Goal: Register for event/course

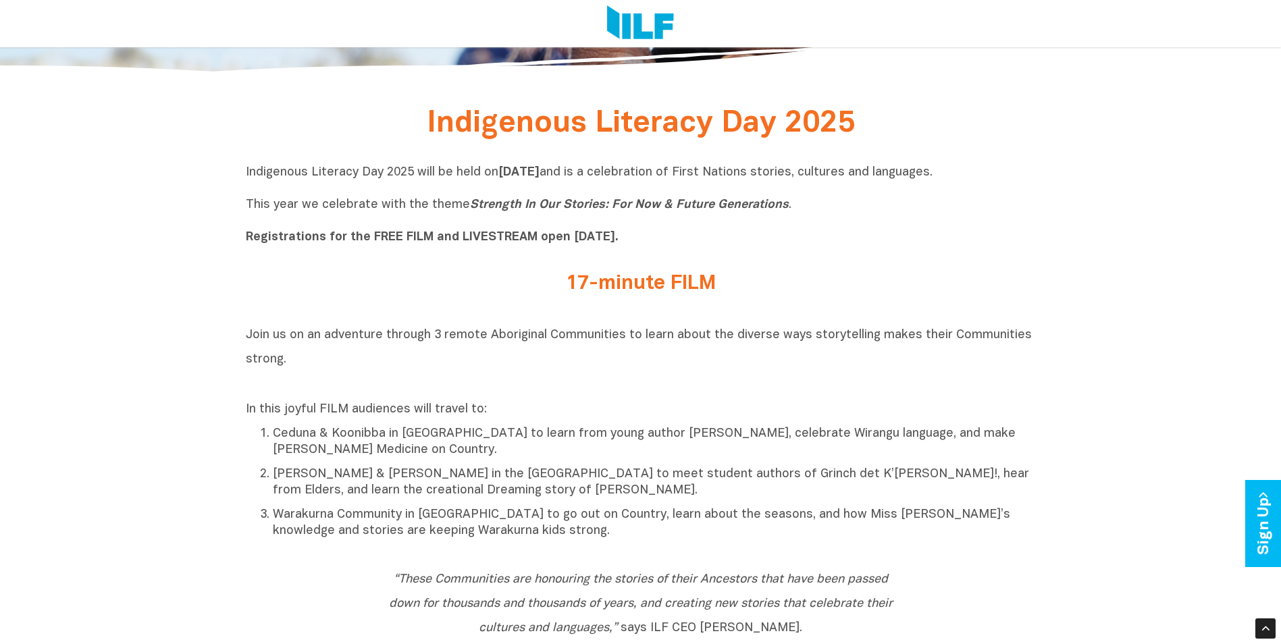
scroll to position [495, 0]
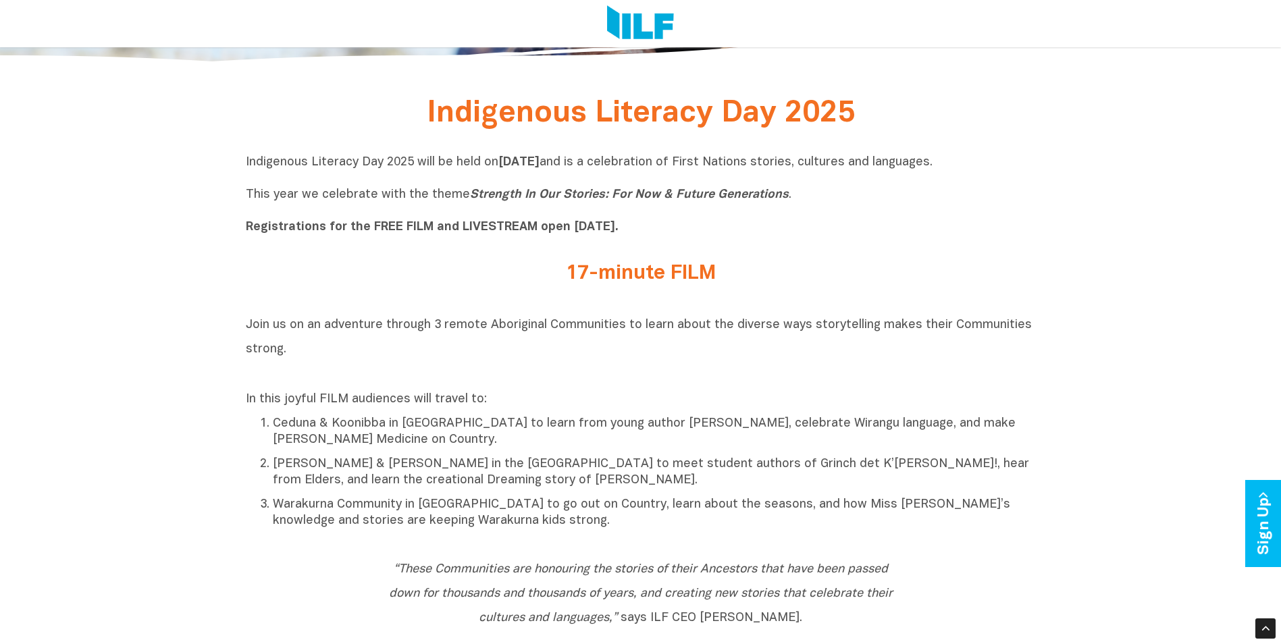
click at [665, 272] on h2 "17-minute FILM" at bounding box center [641, 274] width 507 height 22
click at [664, 272] on h2 "17-minute FILM" at bounding box center [641, 274] width 507 height 22
drag, startPoint x: 664, startPoint y: 272, endPoint x: 636, endPoint y: 277, distance: 28.1
click at [636, 277] on h2 "17-minute FILM" at bounding box center [641, 274] width 507 height 22
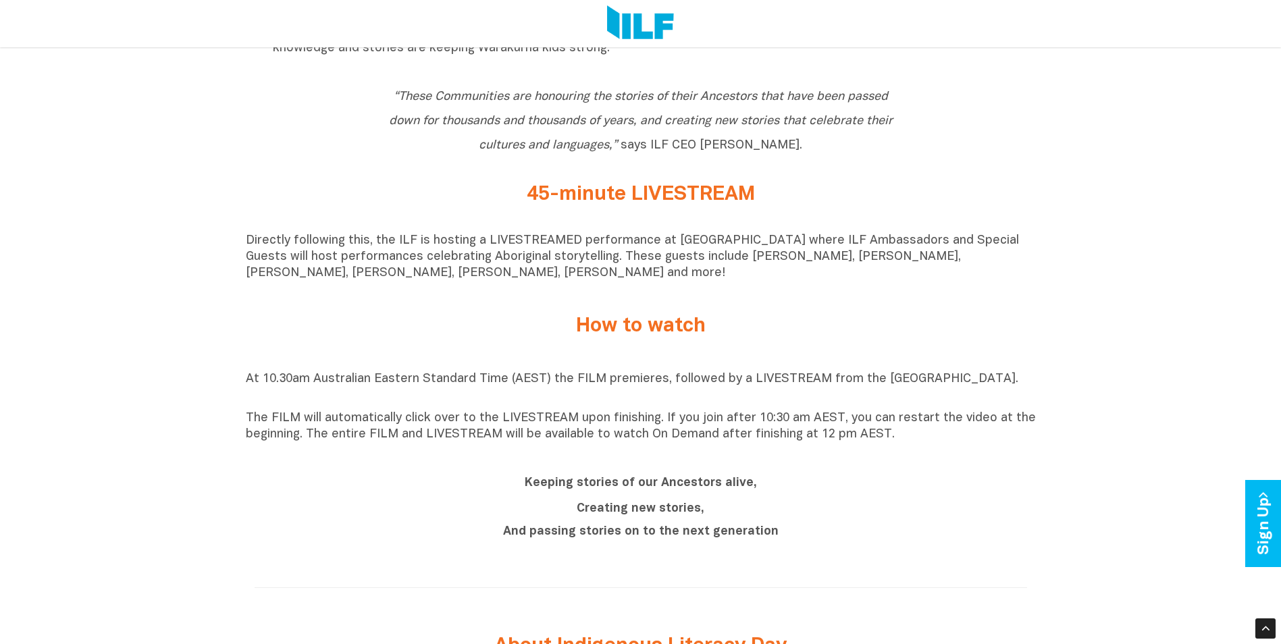
scroll to position [1036, 0]
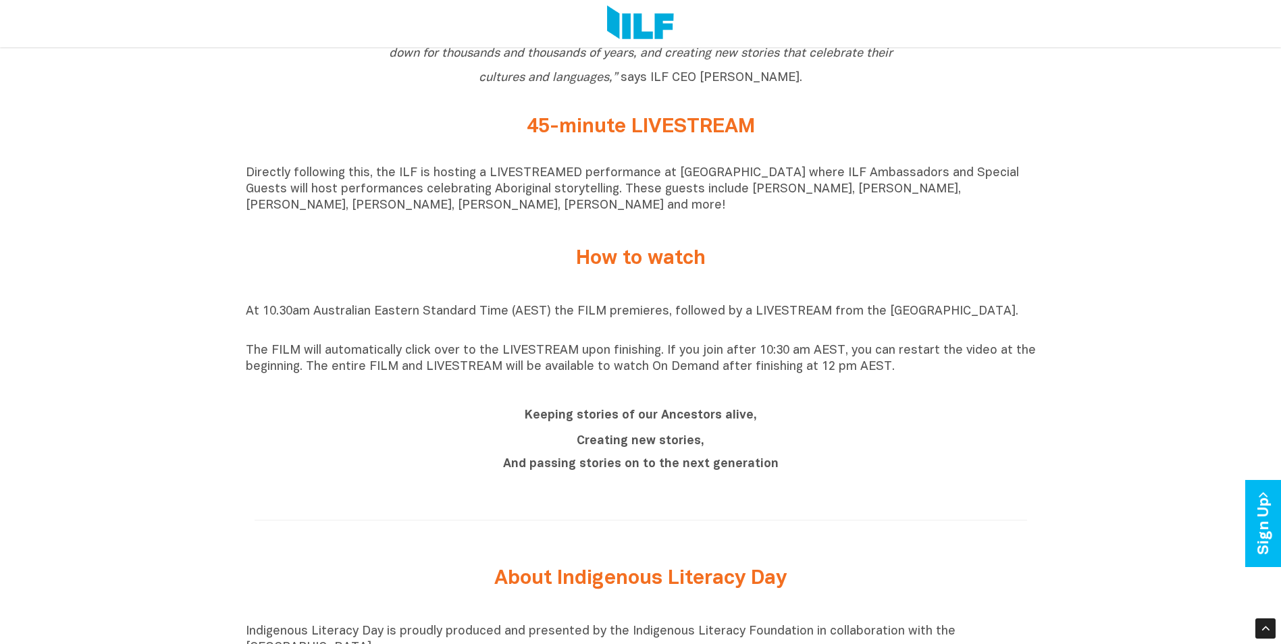
click at [647, 130] on h2 "45-minute LIVESTREAM" at bounding box center [641, 127] width 507 height 22
click at [651, 131] on h2 "45-minute LIVESTREAM" at bounding box center [641, 127] width 507 height 22
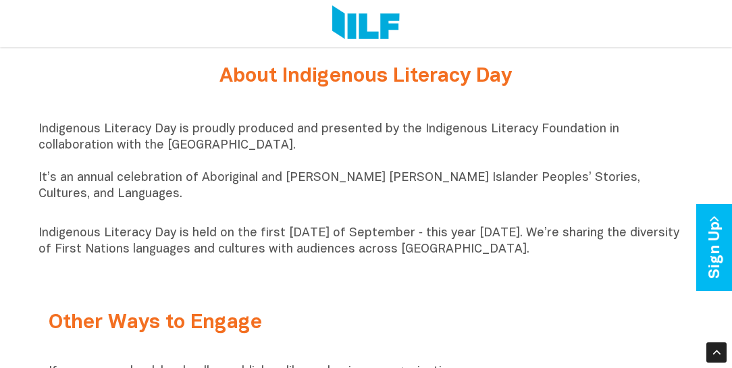
scroll to position [1441, 0]
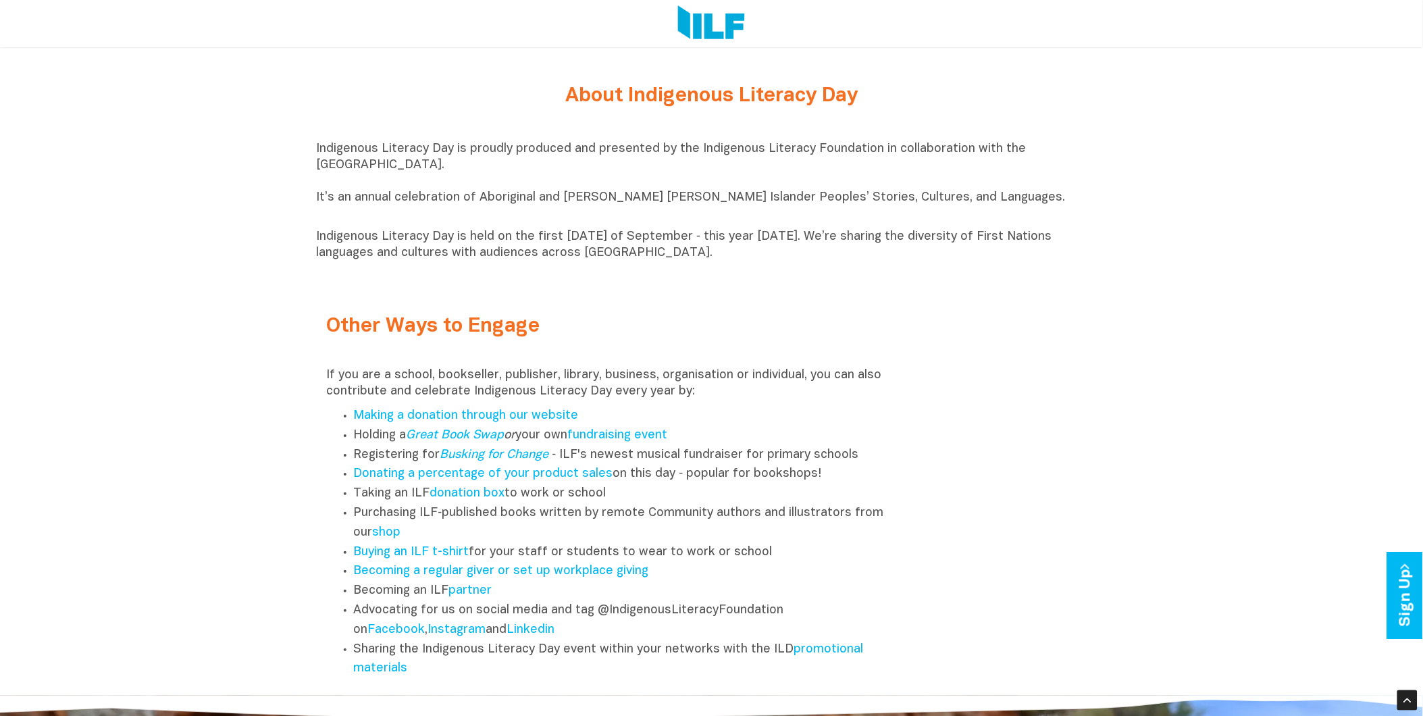
drag, startPoint x: 693, startPoint y: 6, endPoint x: 883, endPoint y: 158, distance: 243.2
click at [883, 158] on p "Indigenous Literacy Day is proudly produced and presented by the Indigenous Lit…" at bounding box center [712, 181] width 790 height 81
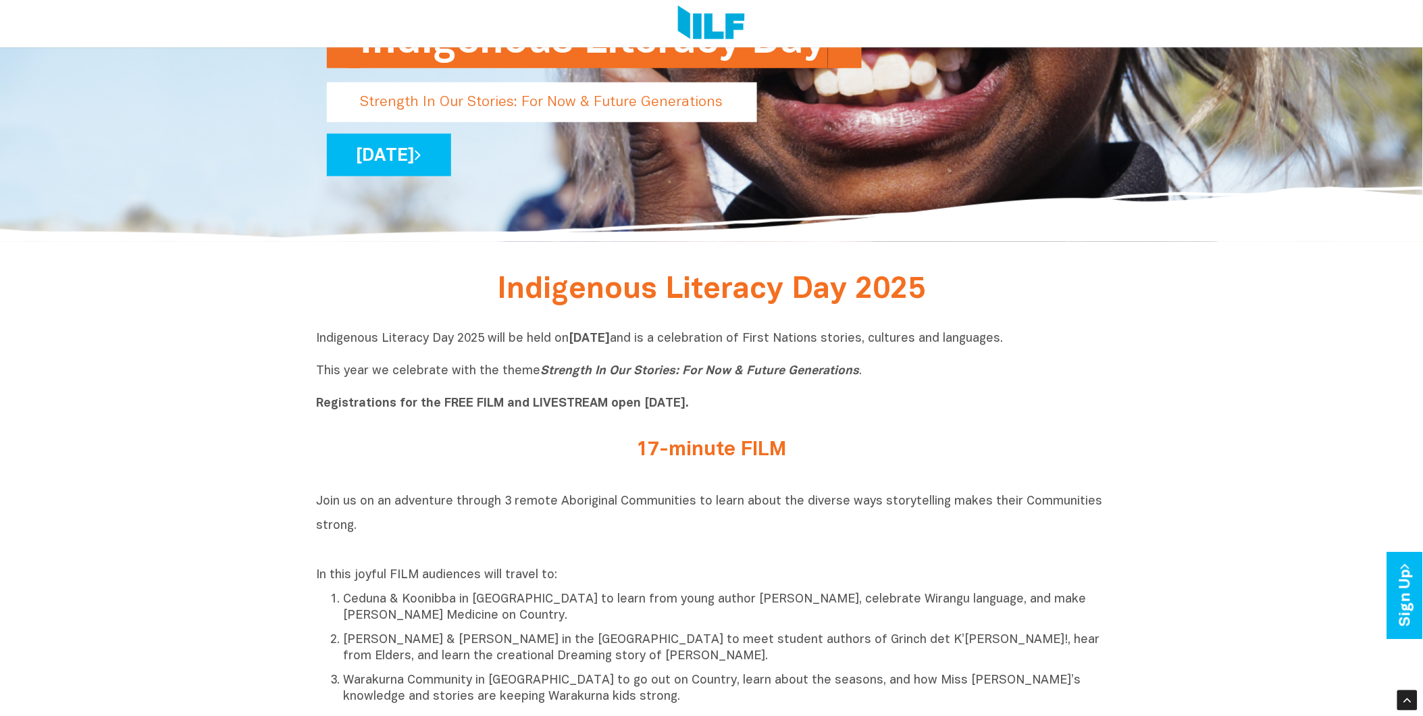
scroll to position [149, 0]
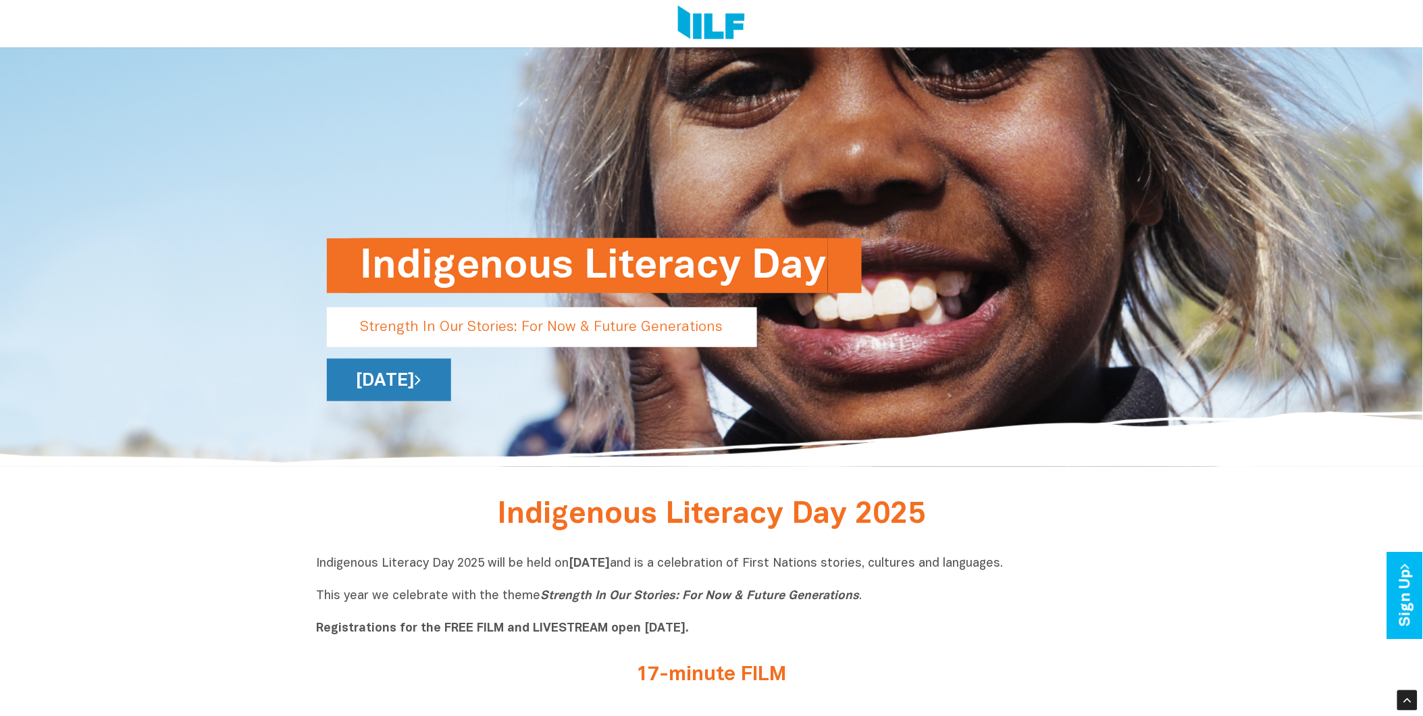
click at [451, 382] on link "[DATE]" at bounding box center [389, 380] width 124 height 43
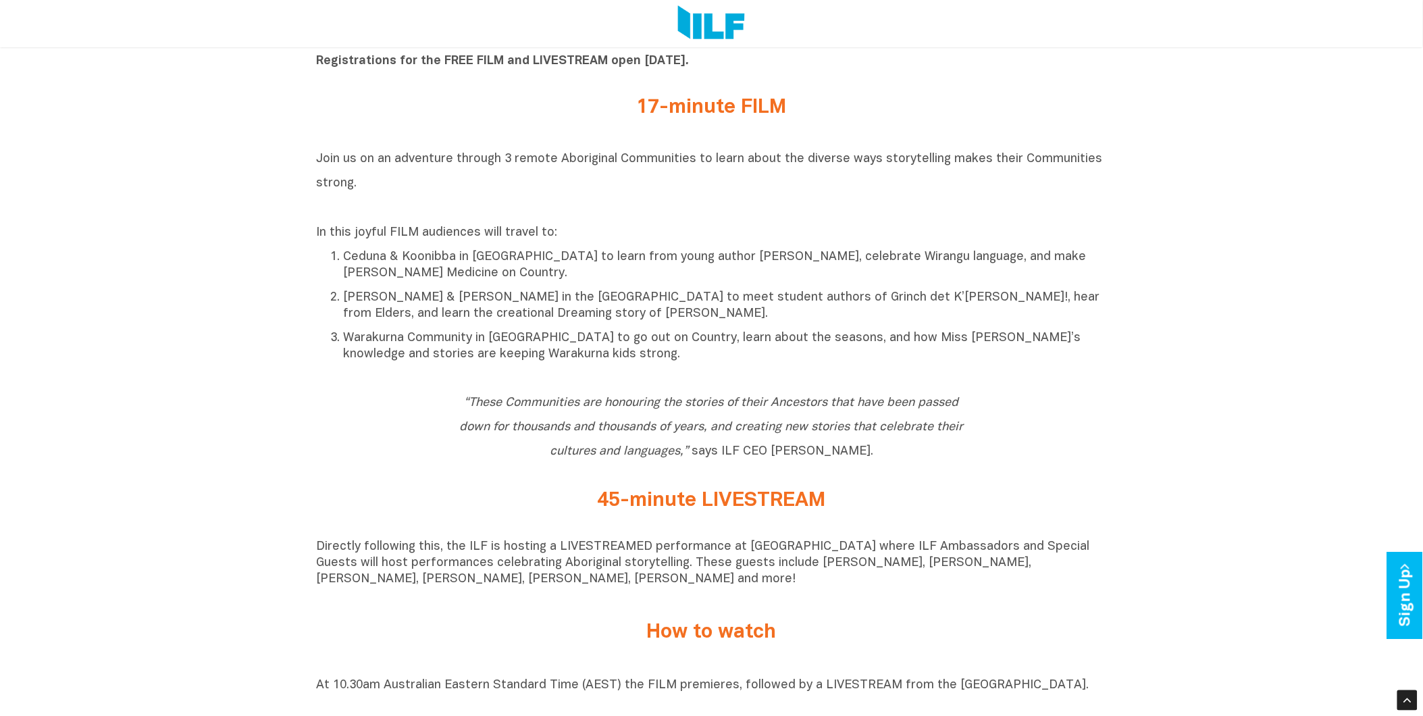
scroll to position [750, 0]
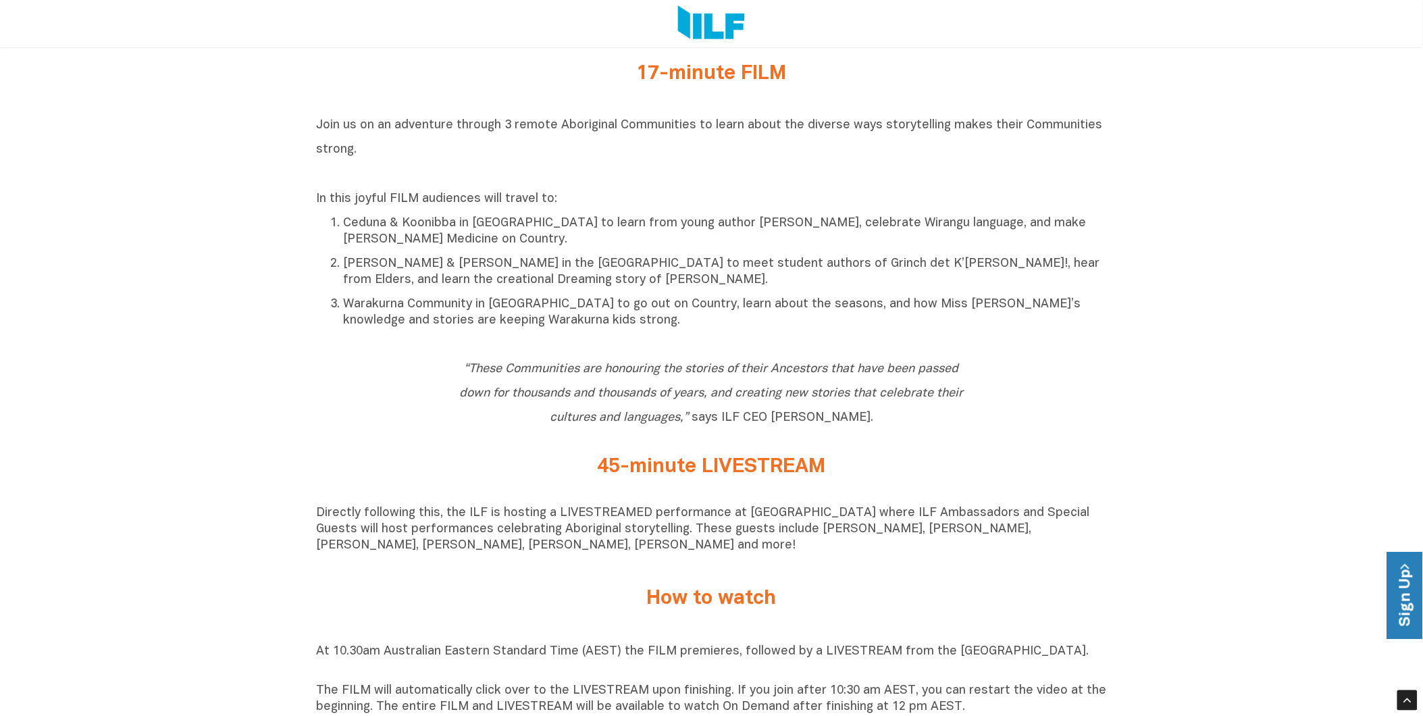
click at [1404, 586] on link "Sign Up" at bounding box center [1407, 595] width 39 height 87
